Goal: Transaction & Acquisition: Obtain resource

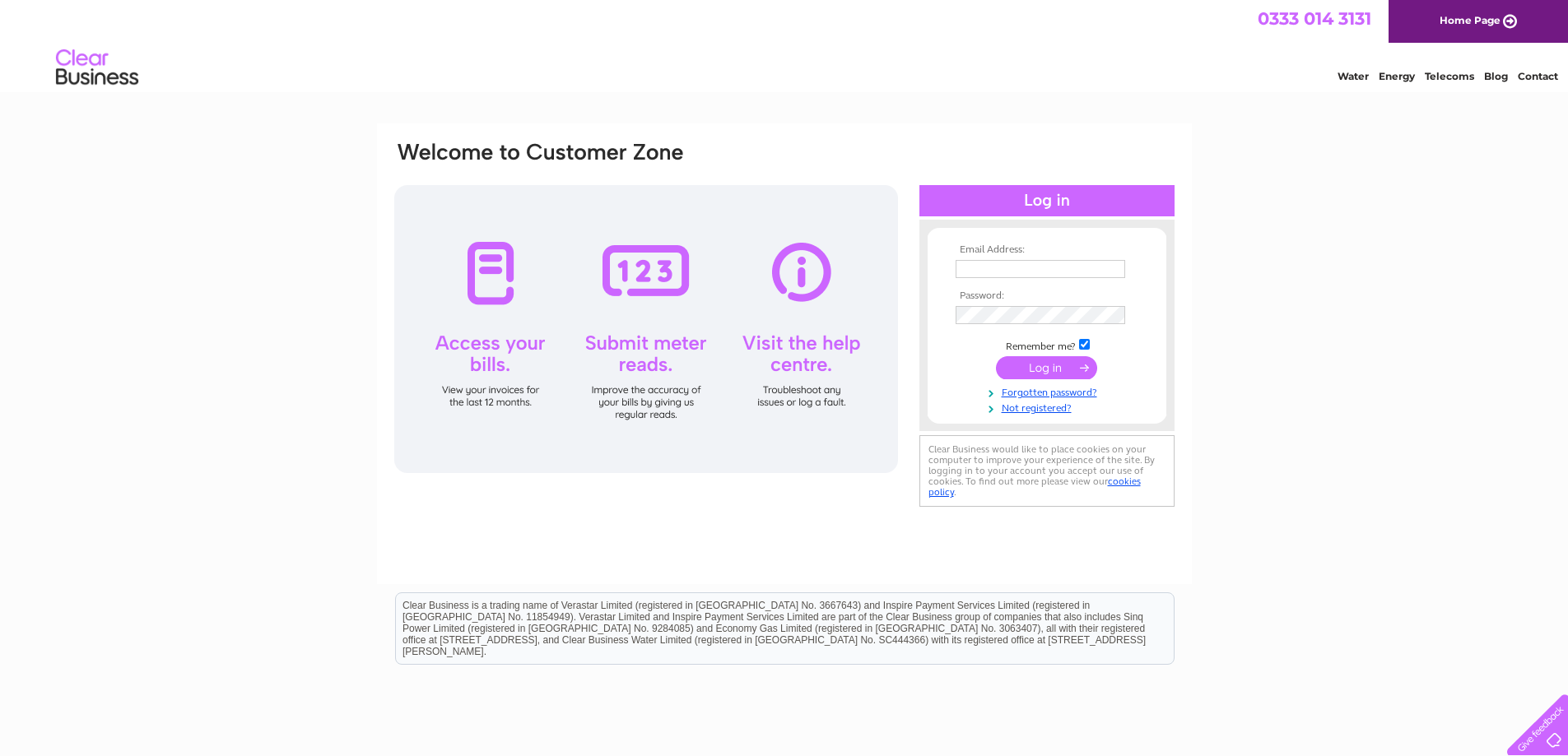
type input "ssillars@aol.com"
click at [1039, 368] on input "submit" at bounding box center [1046, 368] width 102 height 23
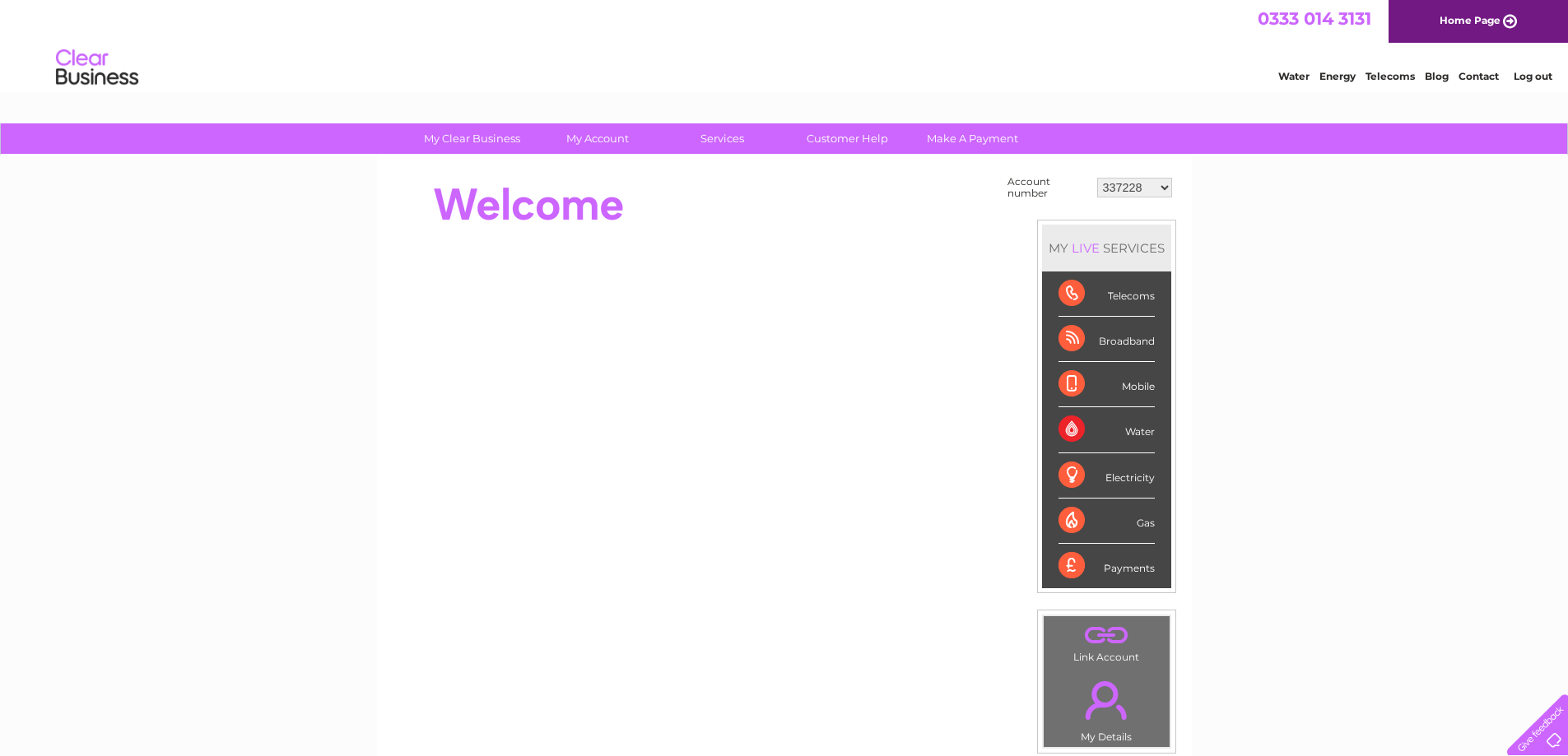
click at [1155, 188] on select "337228 382500 439338 442724 442887 444861 444869 445778 447015 452092 452130 45…" at bounding box center [1134, 188] width 75 height 19
select select "30290433"
click at [1097, 178] on select "337228 382500 439338 442724 442887 444861 444869 445778 447015 452092 452130 45…" at bounding box center [1134, 188] width 75 height 19
click at [1144, 185] on select "337228 382500 439338 442724 442887 444861 444869 445778 447015 452092 452130 45…" at bounding box center [1134, 188] width 75 height 19
select select "30290468"
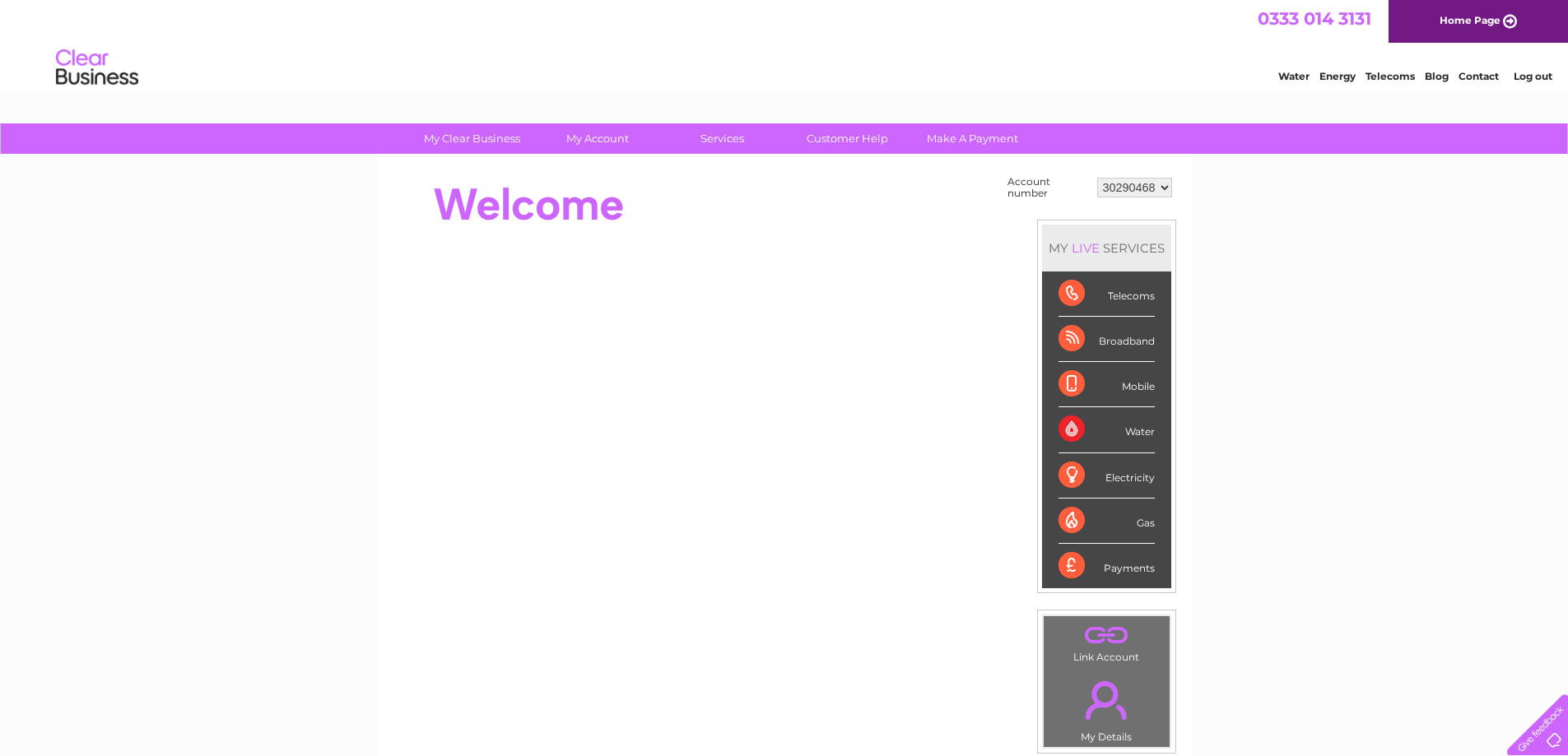
click at [1097, 178] on select "337228 382500 439338 442724 442887 444861 444869 445778 447015 452092 452130 45…" at bounding box center [1134, 188] width 75 height 19
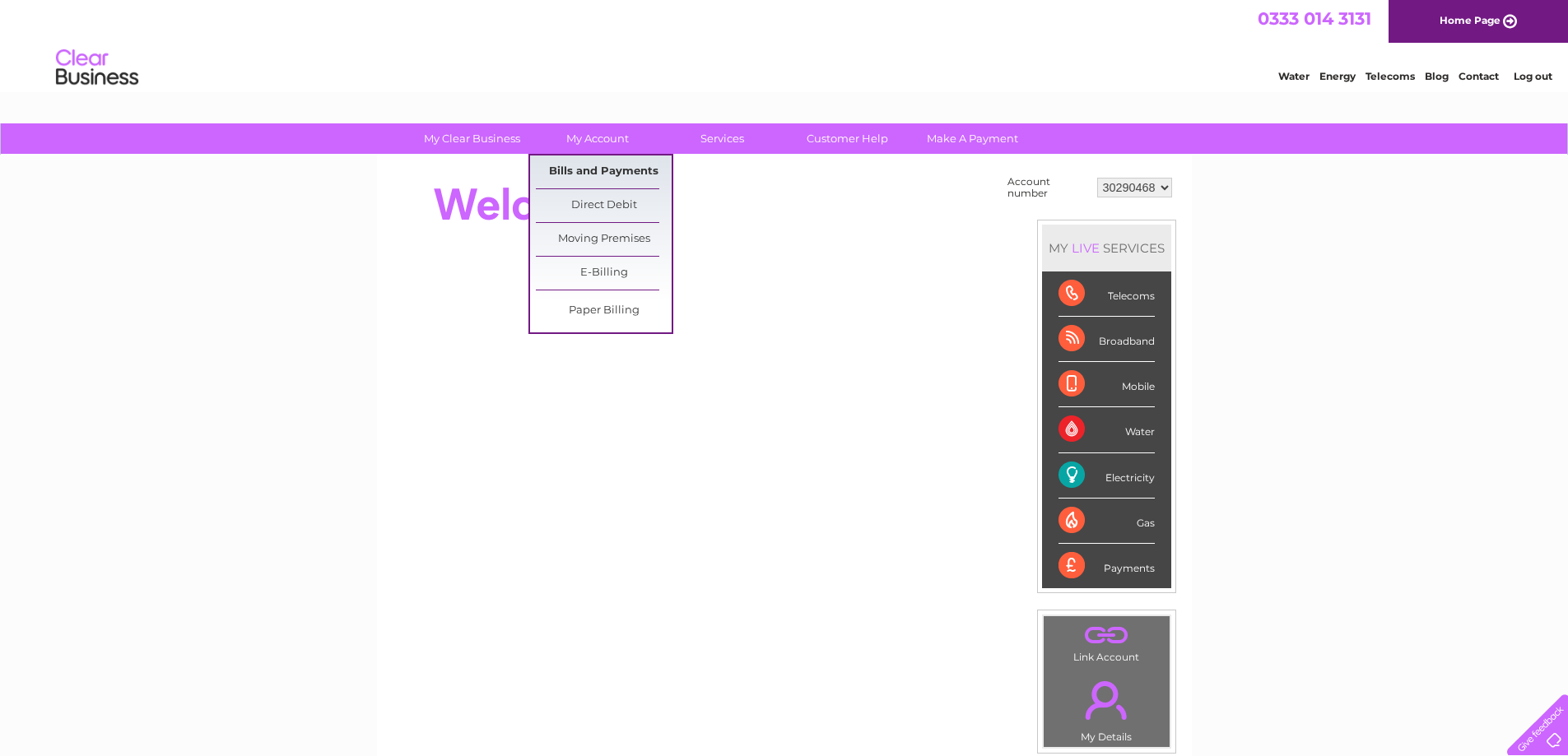
click at [594, 163] on link "Bills and Payments" at bounding box center [603, 172] width 136 height 33
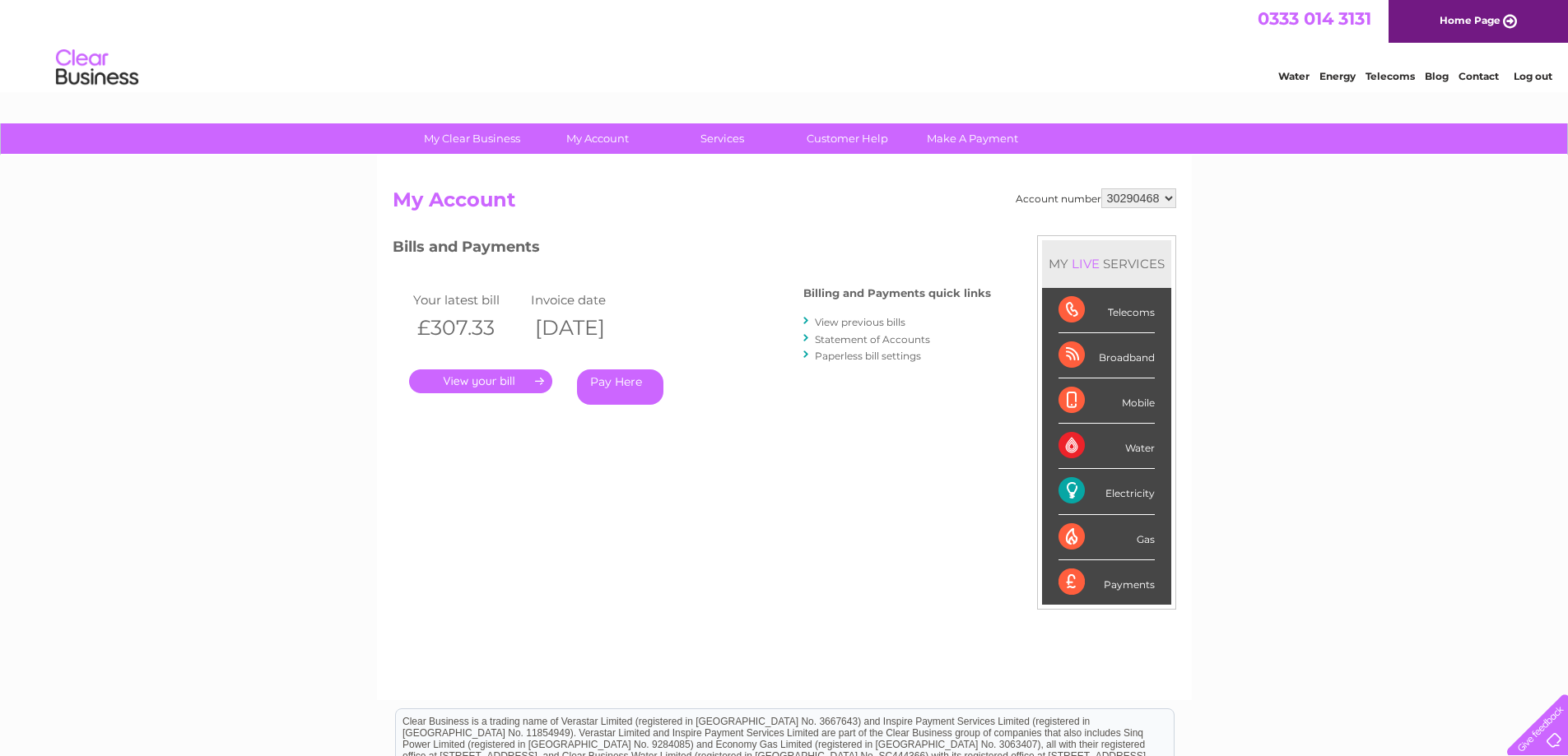
click at [858, 320] on link "View previous bills" at bounding box center [859, 321] width 90 height 13
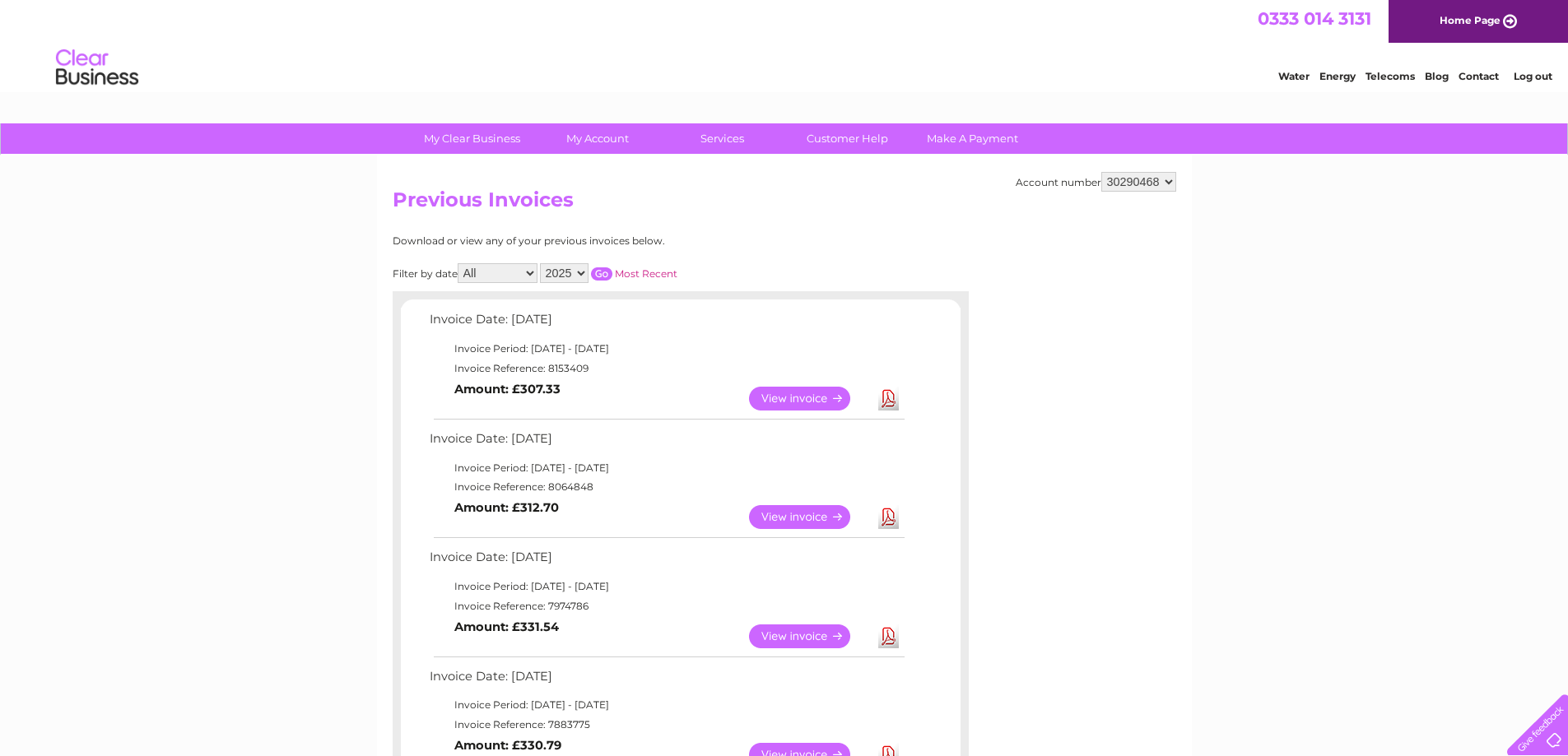
click at [780, 392] on link "View" at bounding box center [809, 398] width 121 height 24
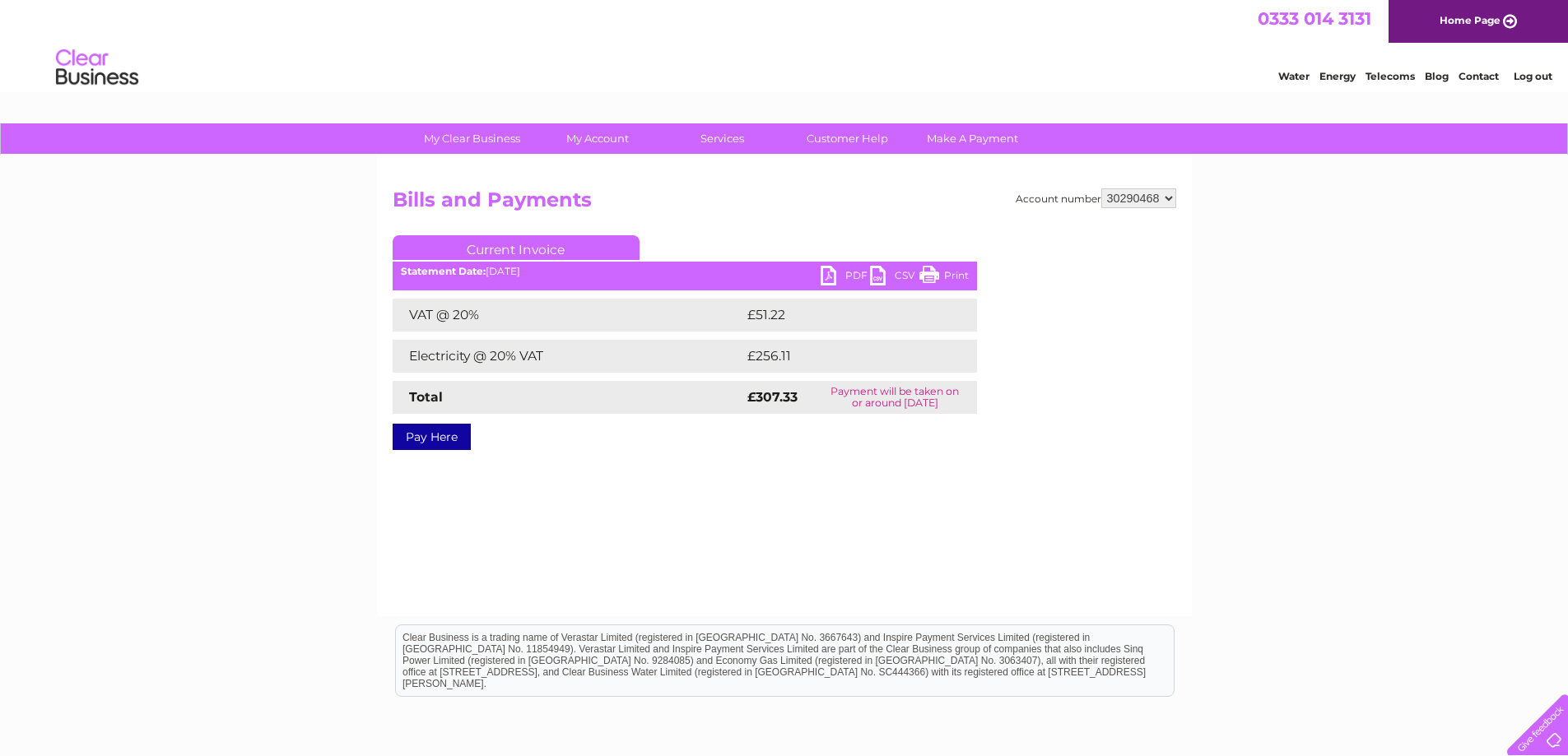
click at [849, 274] on link "PDF" at bounding box center [845, 278] width 49 height 24
click at [1146, 204] on select "337228 382500 439338 442724 442887 444861 444869 445778 447015 452092 452130 45…" at bounding box center [1138, 198] width 75 height 19
select select "30290474"
click at [1101, 189] on select "337228 382500 439338 442724 442887 444861 444869 445778 447015 452092 452130 45…" at bounding box center [1138, 198] width 75 height 19
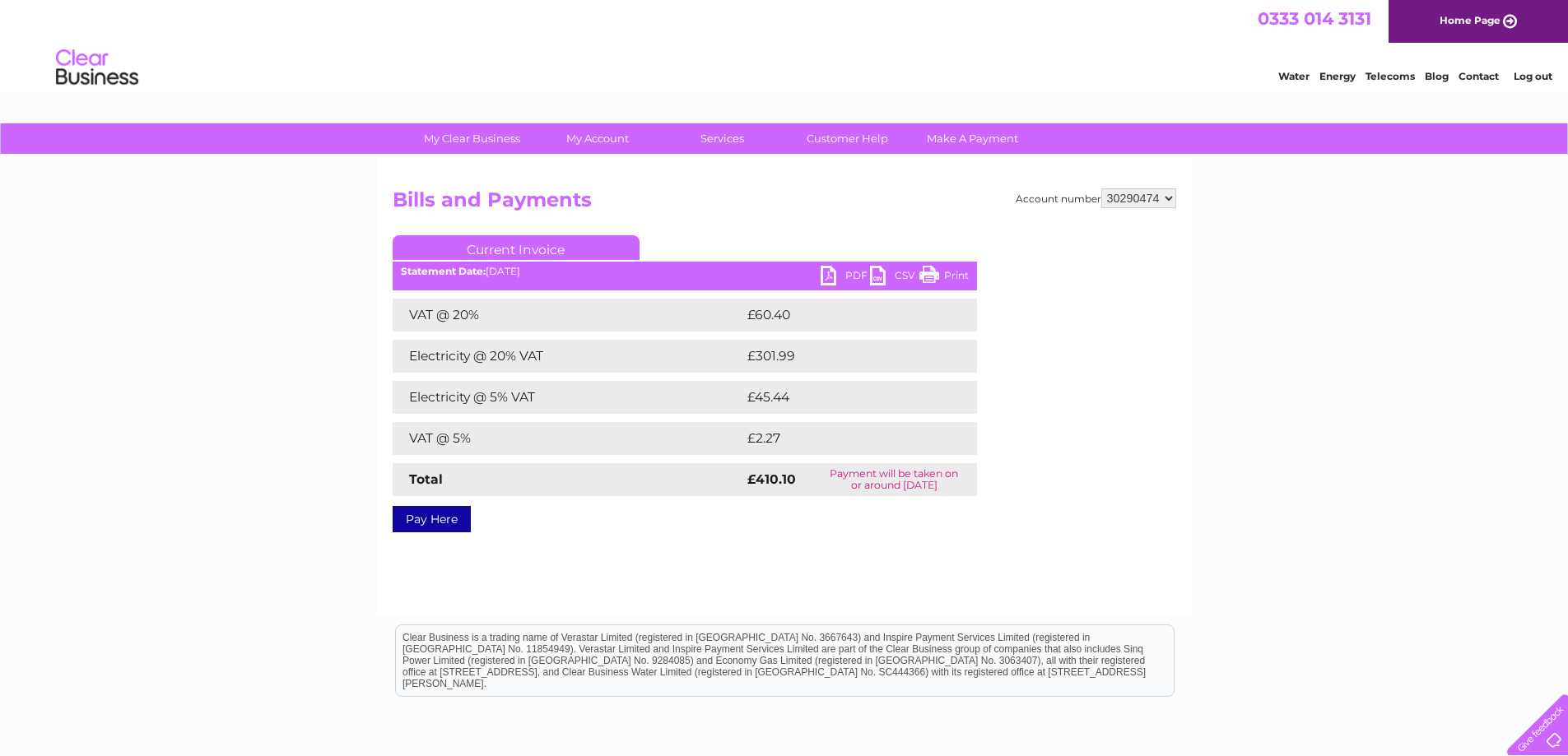
click at [845, 274] on link "PDF" at bounding box center [845, 278] width 49 height 24
